Goal: Task Accomplishment & Management: Manage account settings

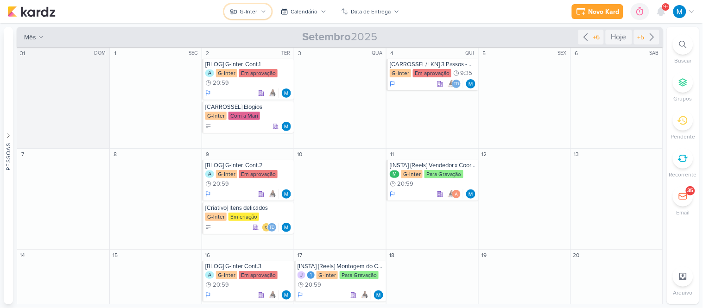
click at [253, 13] on div "G-Inter" at bounding box center [249, 11] width 18 height 8
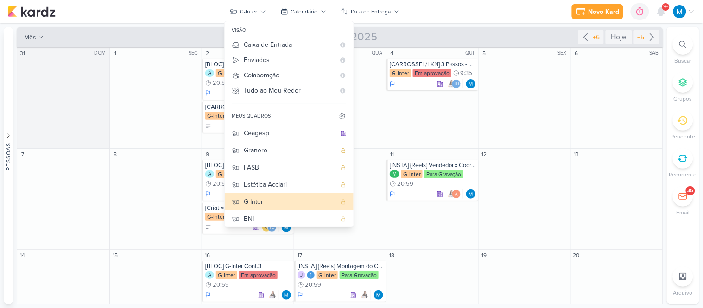
click at [272, 266] on div "Ventori" at bounding box center [290, 271] width 92 height 10
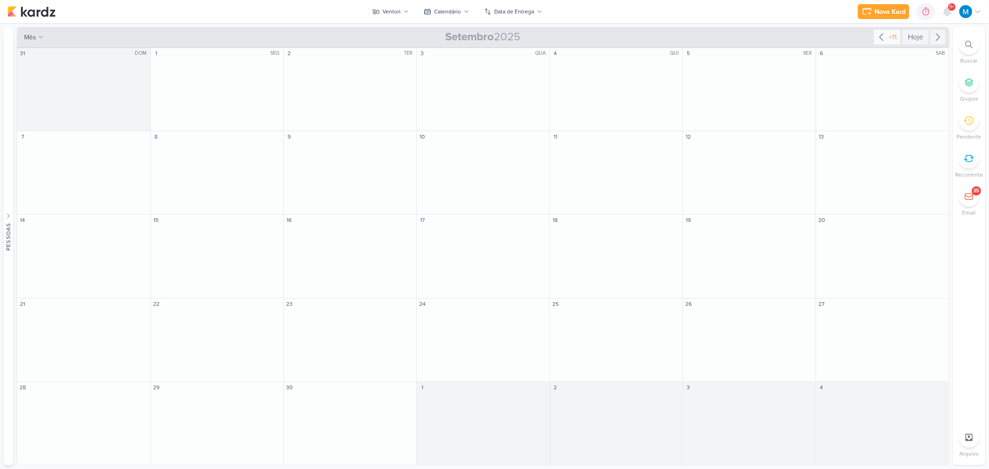
click at [703, 39] on icon at bounding box center [881, 37] width 11 height 11
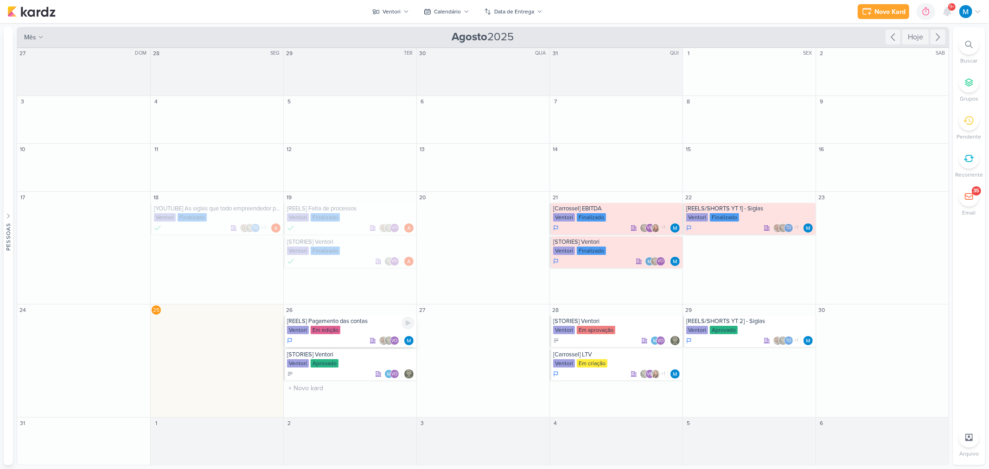
click at [353, 308] on div "[REELS] Pagamento das contas" at bounding box center [351, 321] width 128 height 7
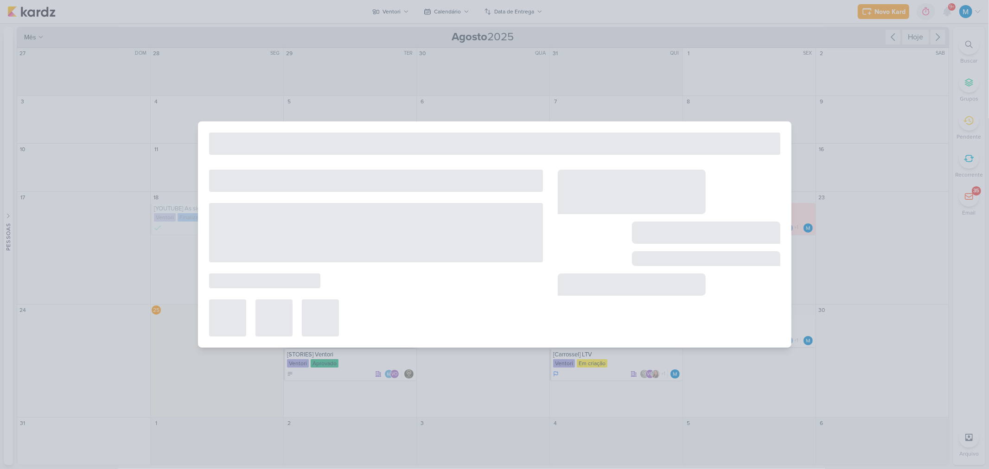
type input "[REELS] Pagamento das contas"
type input "[DATE] 23:59"
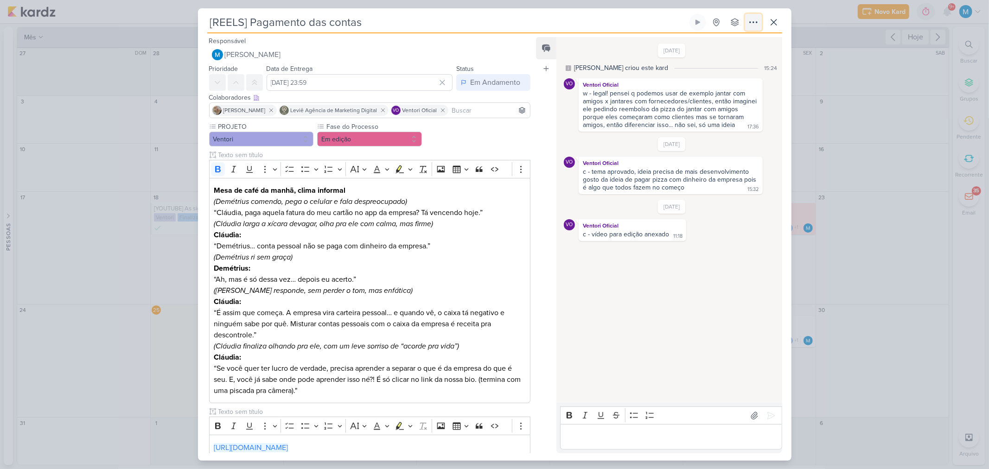
click at [703, 24] on icon at bounding box center [753, 22] width 11 height 11
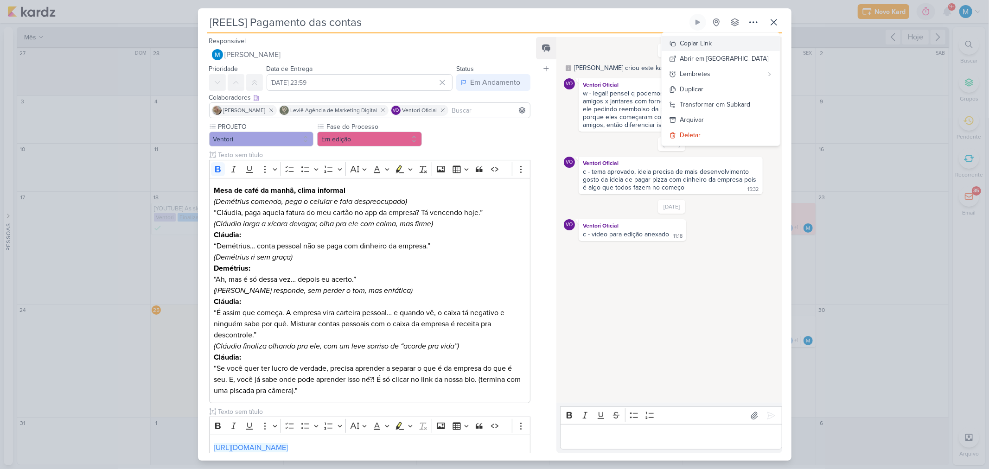
click at [703, 46] on div "Copiar Link" at bounding box center [696, 43] width 32 height 10
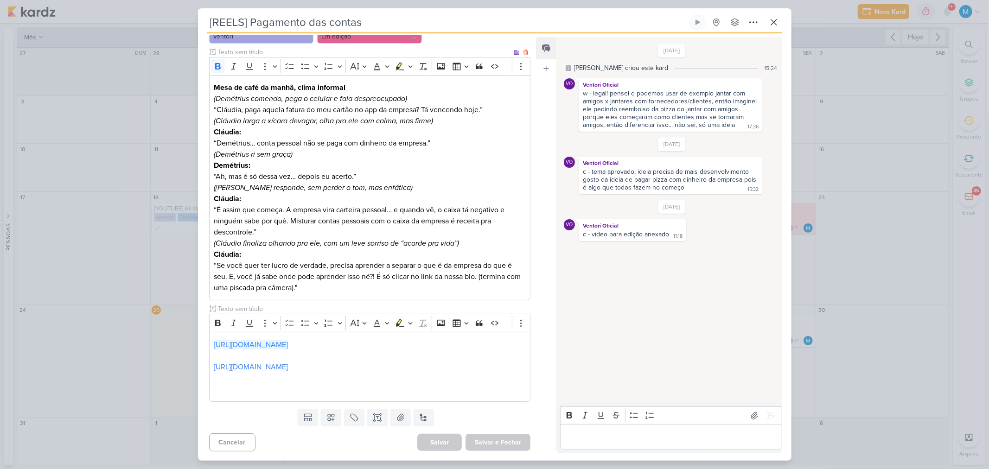
scroll to position [103, 0]
click at [703, 25] on icon at bounding box center [774, 22] width 6 height 6
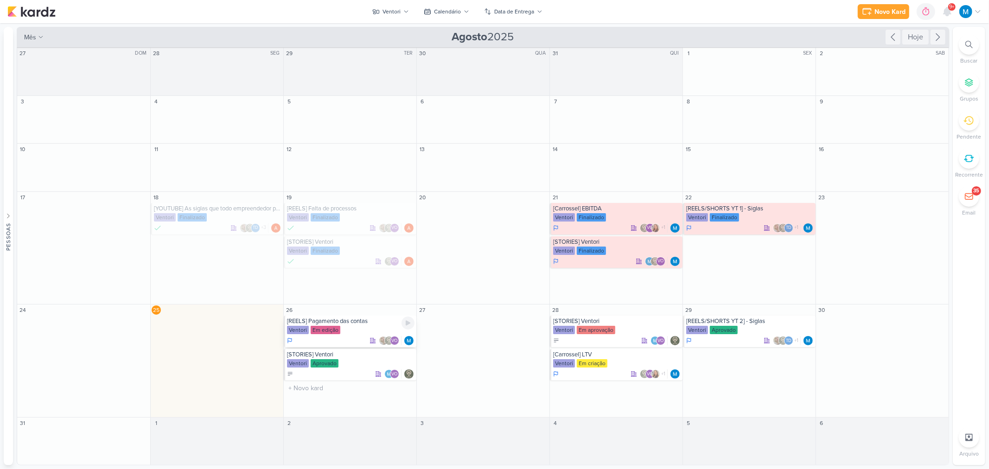
click at [363, 308] on div "Ventori Em edição" at bounding box center [351, 330] width 128 height 9
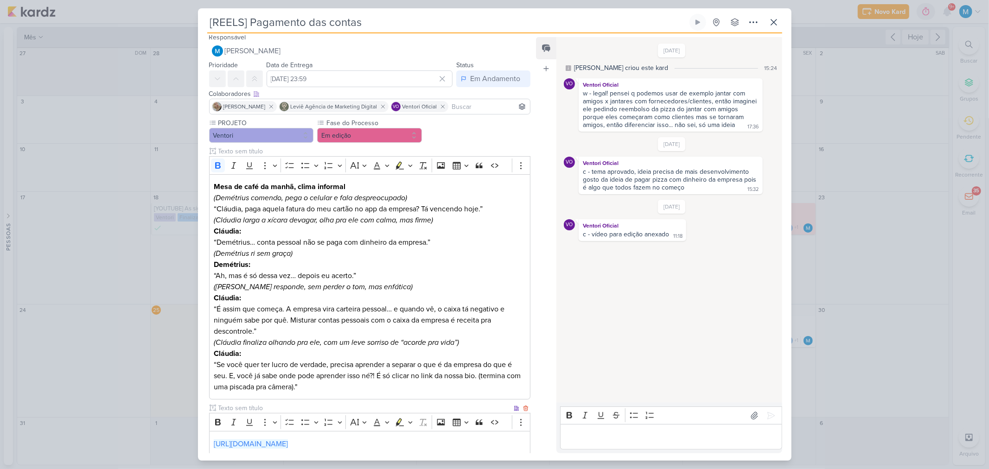
scroll to position [0, 0]
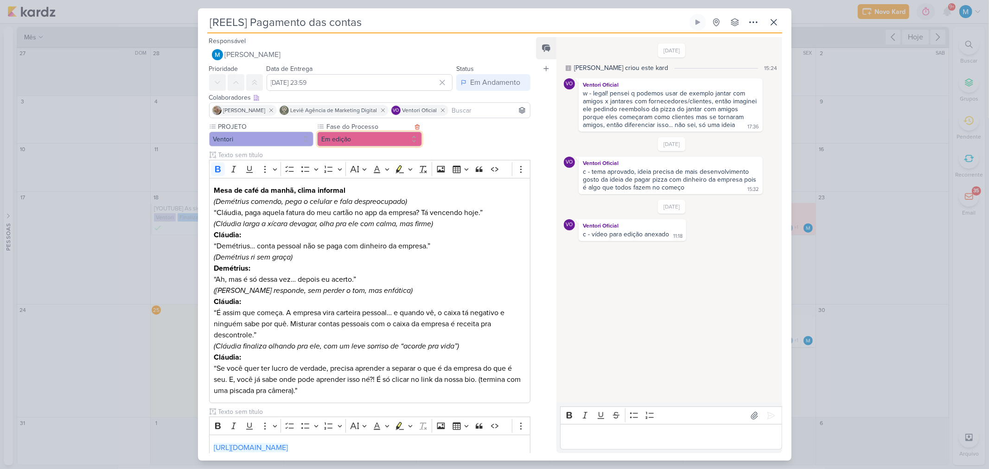
click at [346, 142] on button "Em edição" at bounding box center [369, 139] width 105 height 15
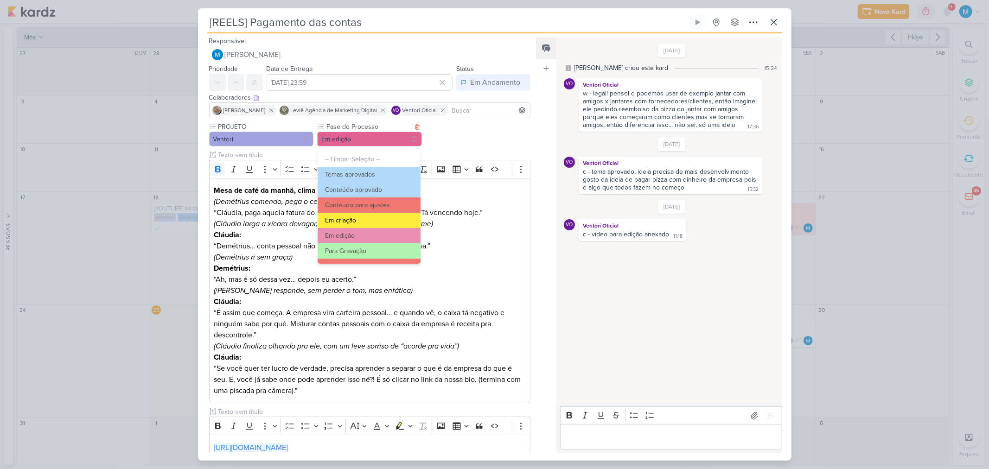
click at [367, 221] on button "Em criação" at bounding box center [369, 220] width 102 height 15
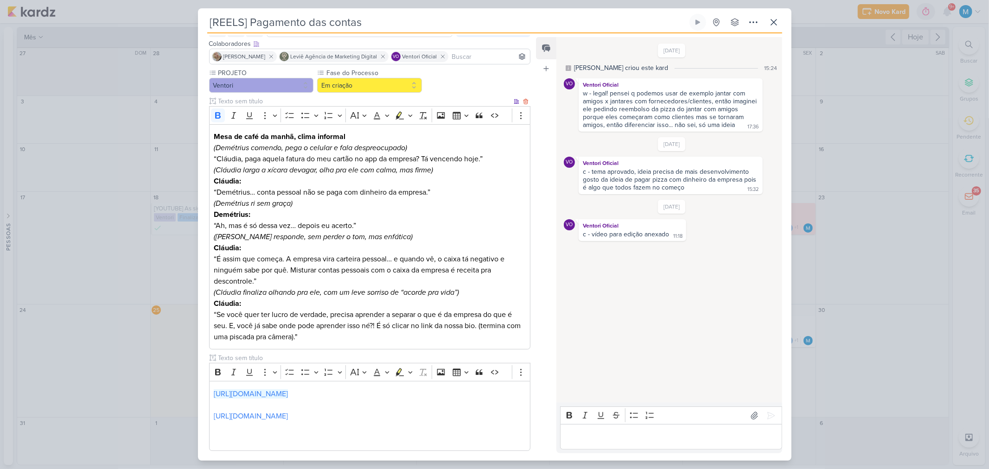
scroll to position [160, 0]
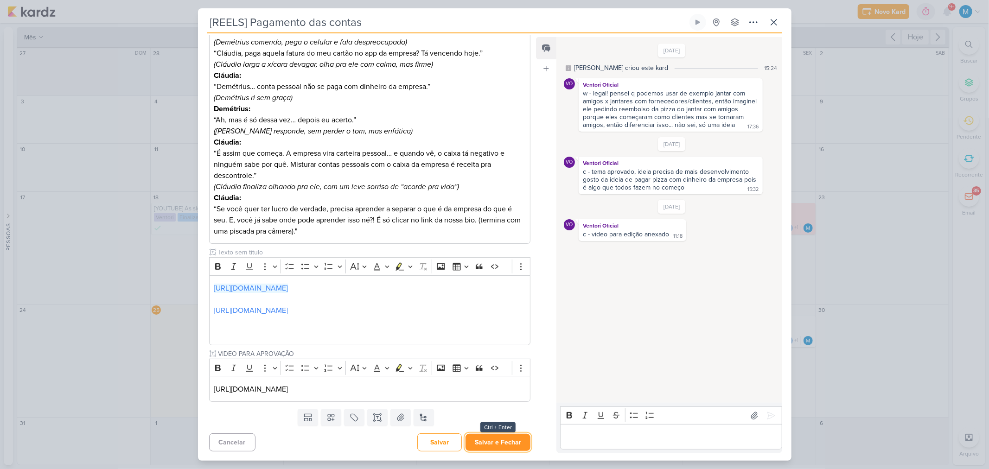
click at [511, 308] on button "Salvar e Fechar" at bounding box center [497, 442] width 65 height 17
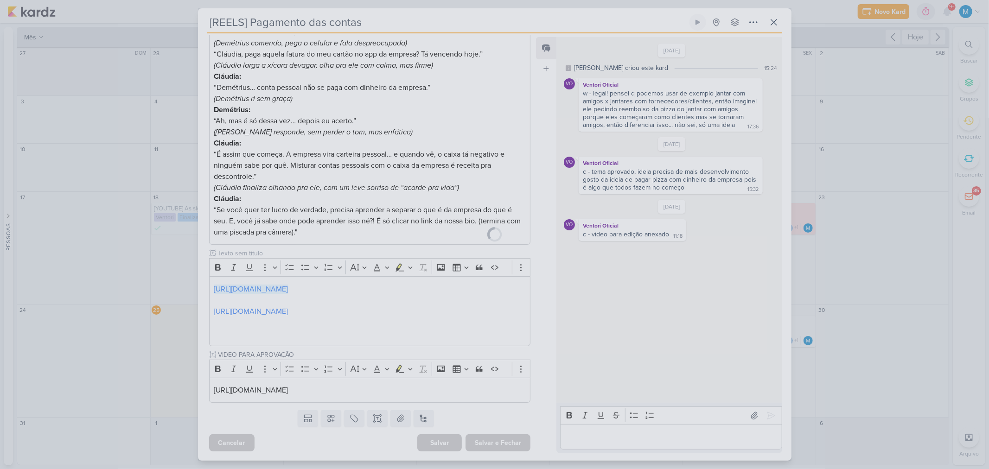
scroll to position [159, 0]
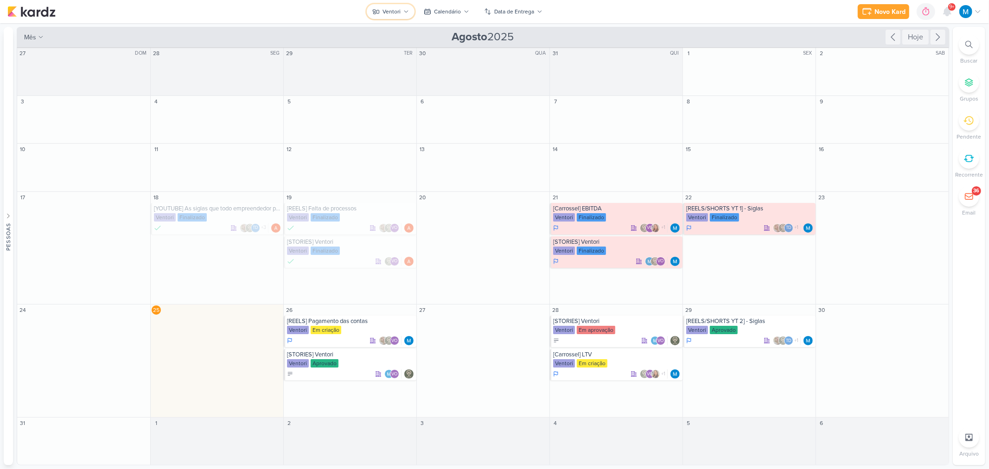
click at [404, 12] on icon at bounding box center [406, 12] width 6 height 6
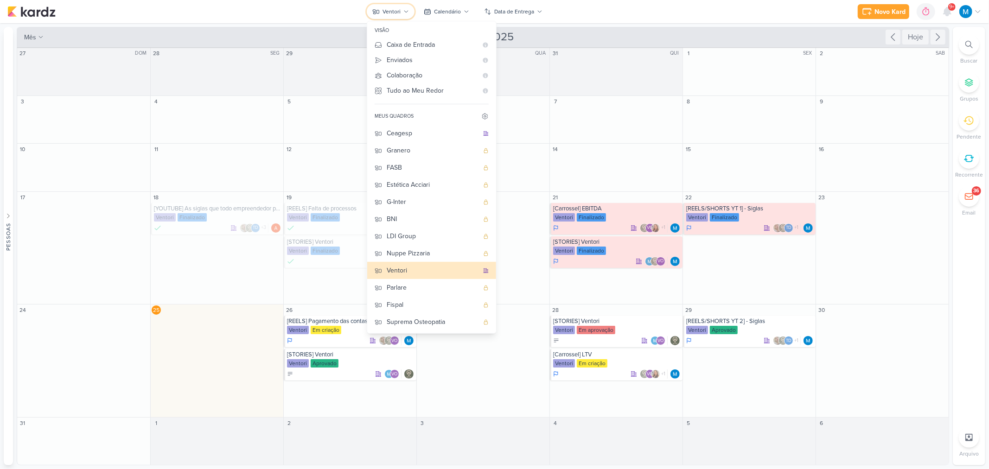
scroll to position [0, 0]
click at [408, 134] on div "Ceagesp" at bounding box center [433, 133] width 92 height 10
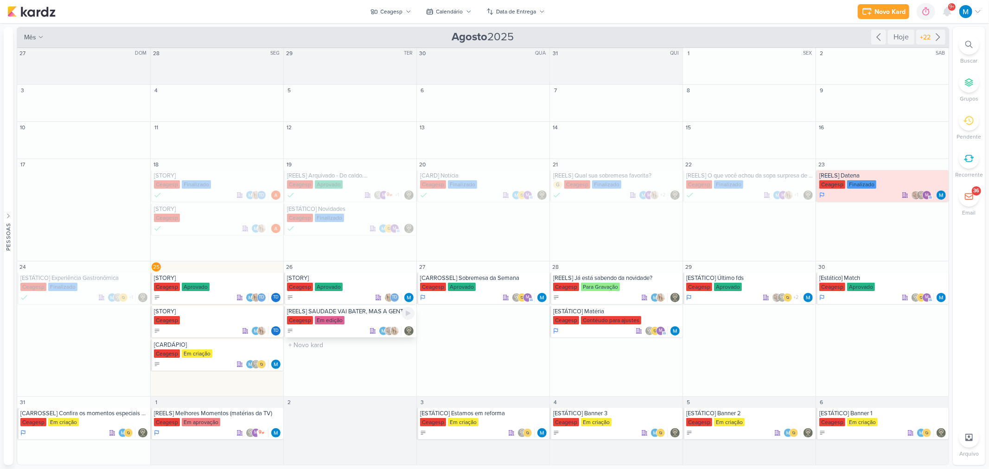
click at [369, 308] on div "Ceagesp Em edição" at bounding box center [351, 320] width 128 height 9
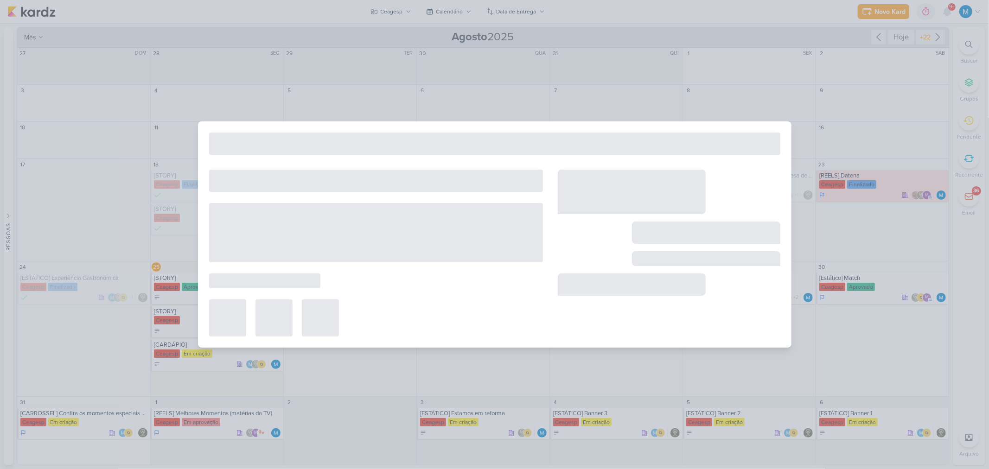
type input "[REELS] SAUDADE VAI BATER, MAS A GENTE TEM UM PLANO!"
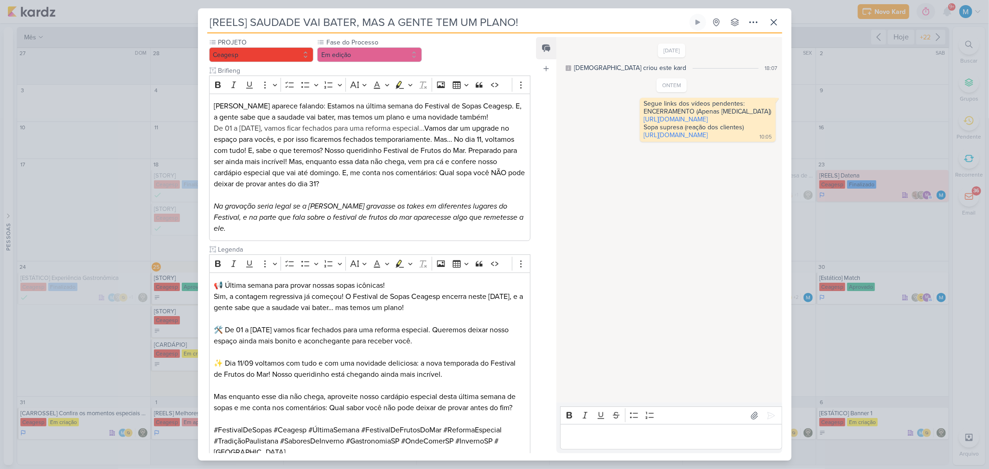
scroll to position [51, 0]
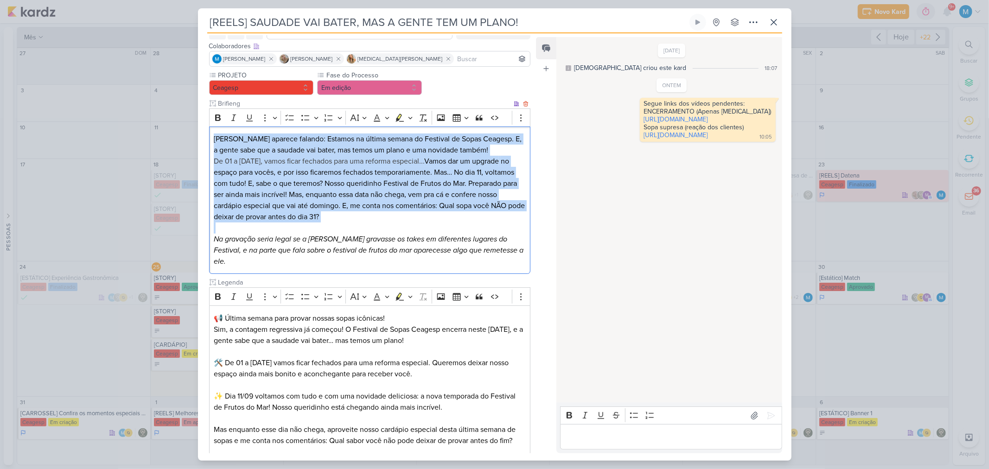
drag, startPoint x: 212, startPoint y: 137, endPoint x: 521, endPoint y: 226, distance: 321.5
click at [521, 226] on div "[PERSON_NAME] aparece falando: Estamos na última semana do Festival de Sopas Ce…" at bounding box center [370, 201] width 322 height 148
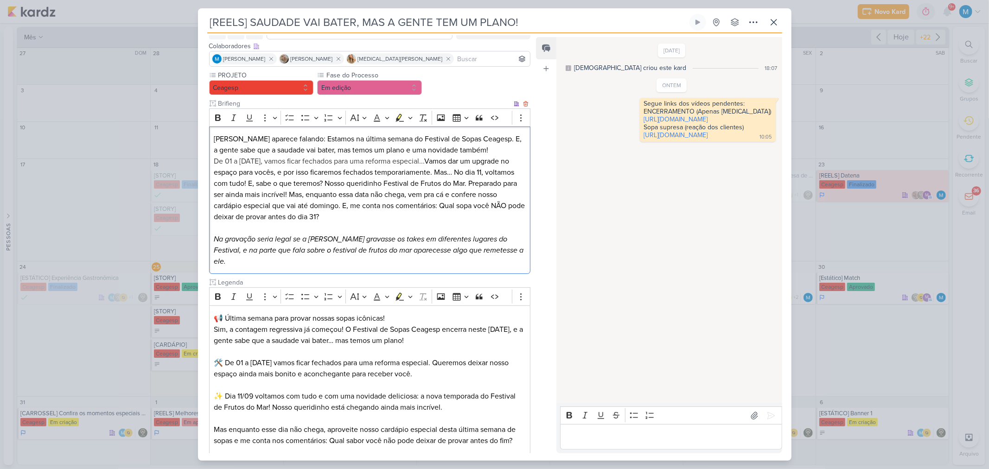
click at [383, 235] on icon "Na gravação seria legal se a [PERSON_NAME] gravasse os takes em diferentes luga…" at bounding box center [369, 251] width 310 height 32
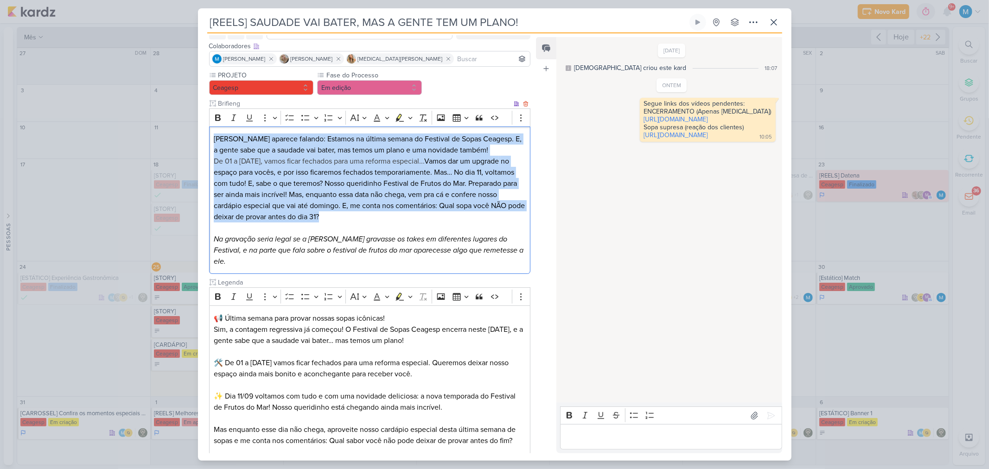
drag, startPoint x: 348, startPoint y: 217, endPoint x: 209, endPoint y: 142, distance: 158.3
click at [209, 142] on div "[PERSON_NAME] aparece falando: Estamos na última semana do Festival de Sopas Ce…" at bounding box center [370, 201] width 322 height 148
copy div "[PERSON_NAME] aparece falando: Estamos na última semana do Festival de Sopas Ce…"
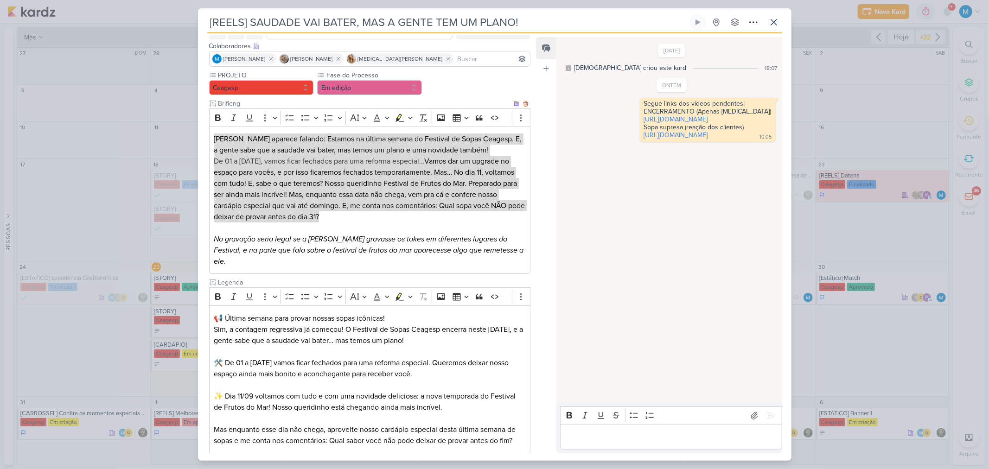
scroll to position [0, 0]
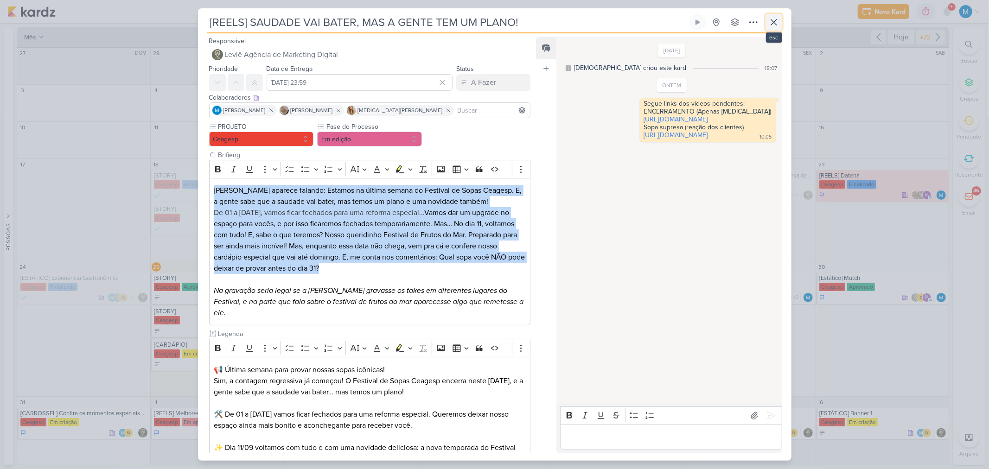
click at [703, 18] on icon at bounding box center [773, 22] width 11 height 11
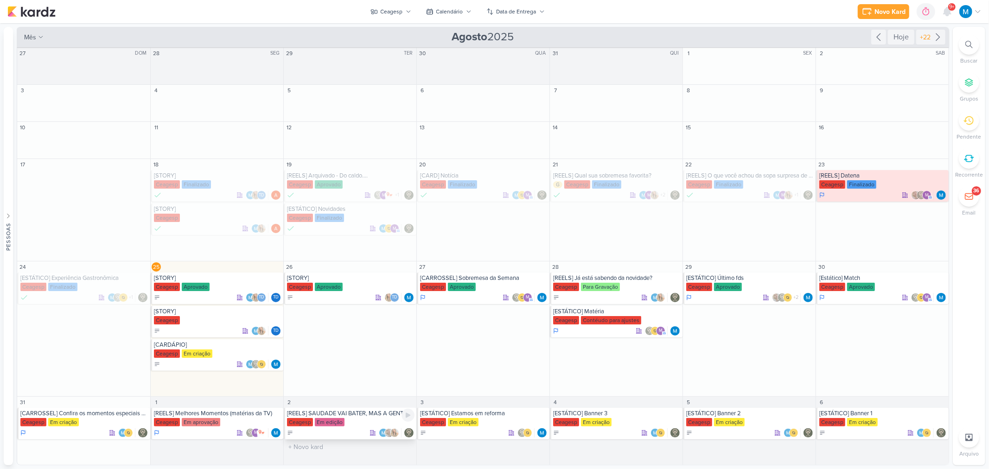
click at [357, 308] on div "[REELS] SAUDADE VAI BATER, MAS A GENTE TEM UM PLANO!" at bounding box center [351, 413] width 128 height 7
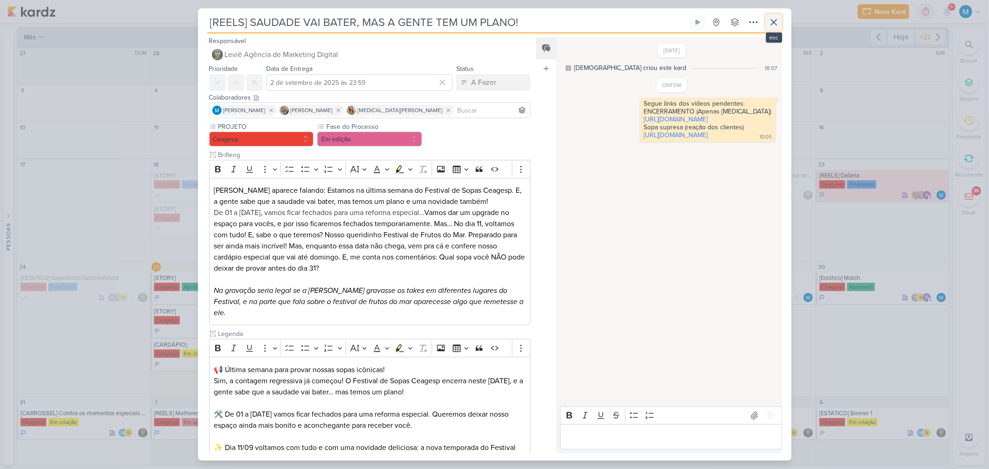
click at [703, 25] on icon at bounding box center [773, 22] width 11 height 11
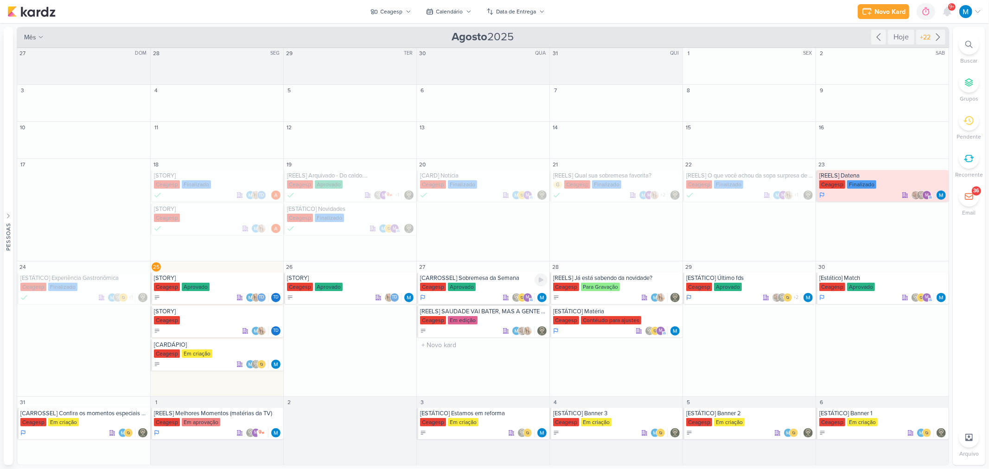
click at [494, 283] on div "Ceagesp Aprovado" at bounding box center [484, 287] width 128 height 9
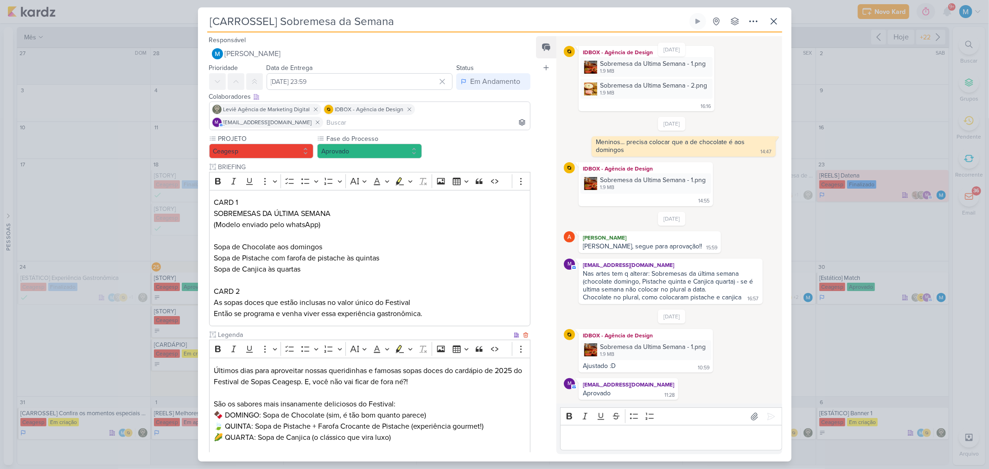
scroll to position [126, 0]
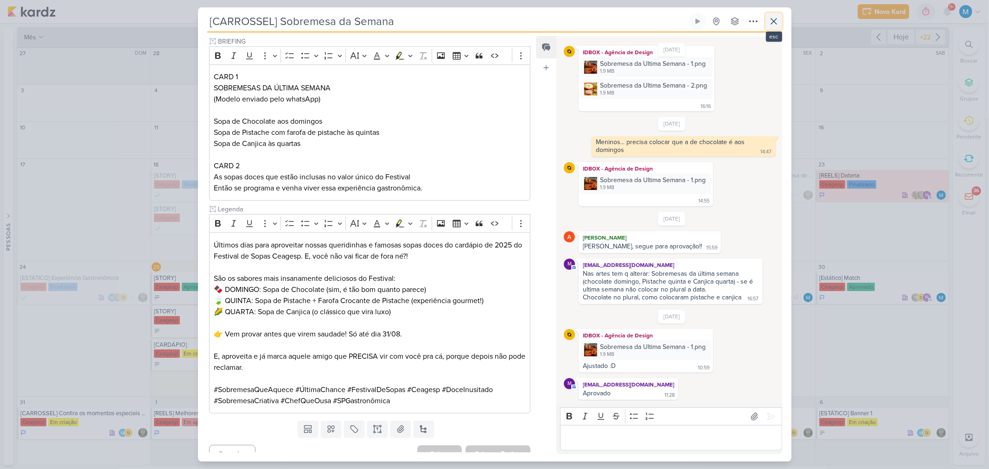
click at [703, 24] on icon at bounding box center [773, 21] width 11 height 11
